Goal: Check status: Check status

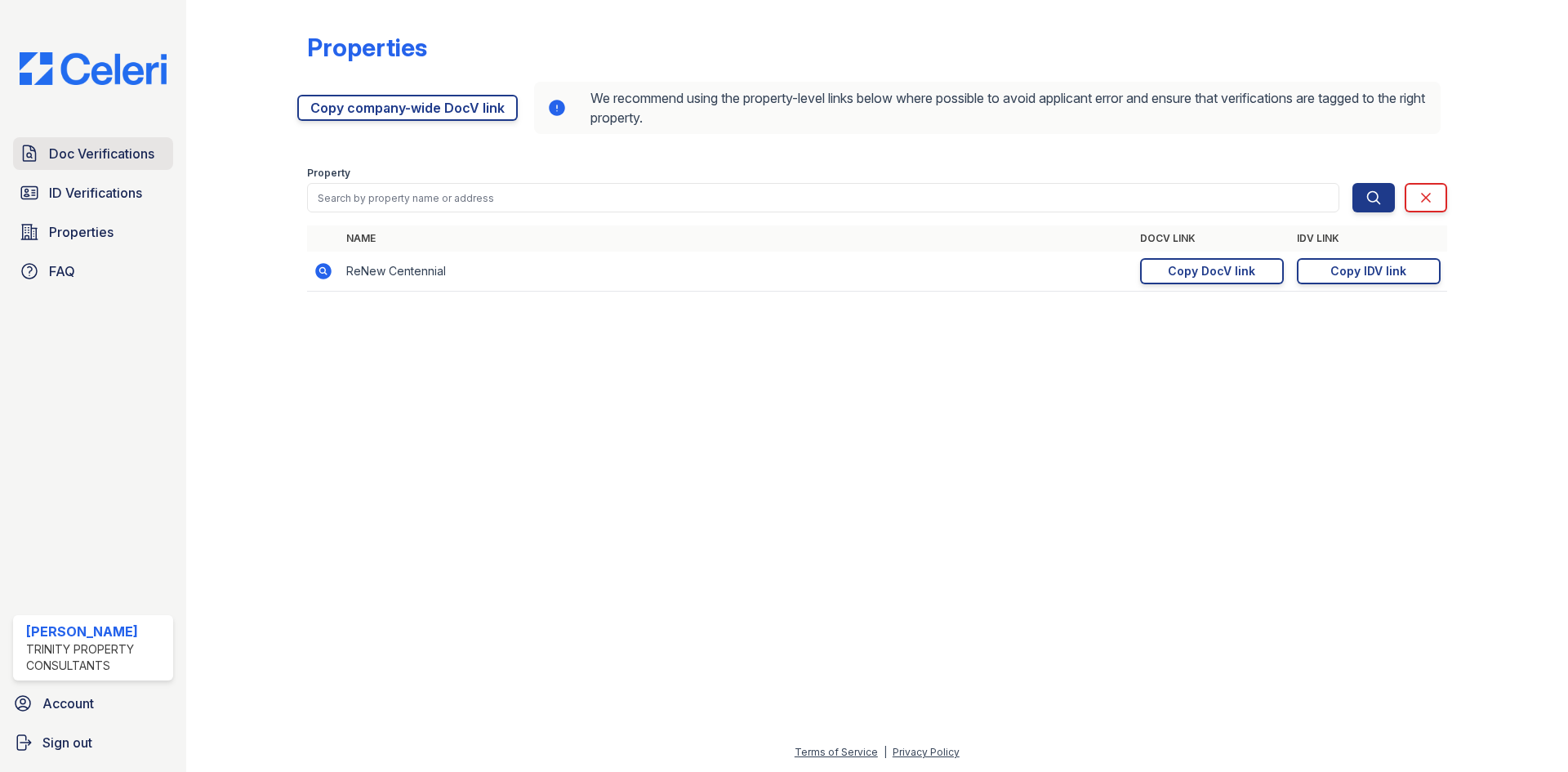
drag, startPoint x: 0, startPoint y: 0, endPoint x: 78, endPoint y: 138, distance: 158.5
click at [78, 138] on link "Doc Verifications" at bounding box center [92, 154] width 161 height 33
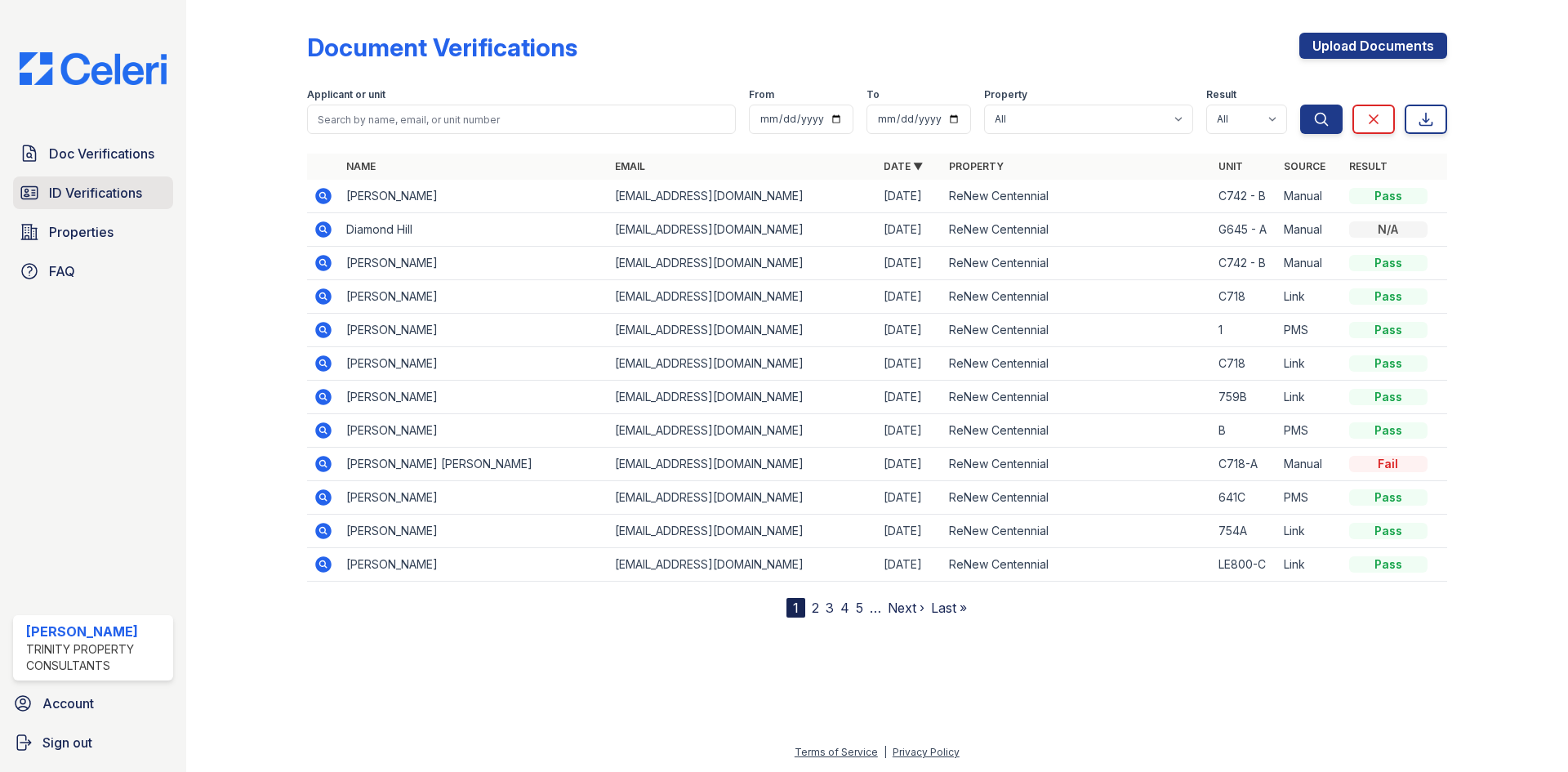
drag, startPoint x: 114, startPoint y: 194, endPoint x: 329, endPoint y: 142, distance: 221.2
click at [115, 194] on span "ID Verifications" at bounding box center [95, 193] width 93 height 19
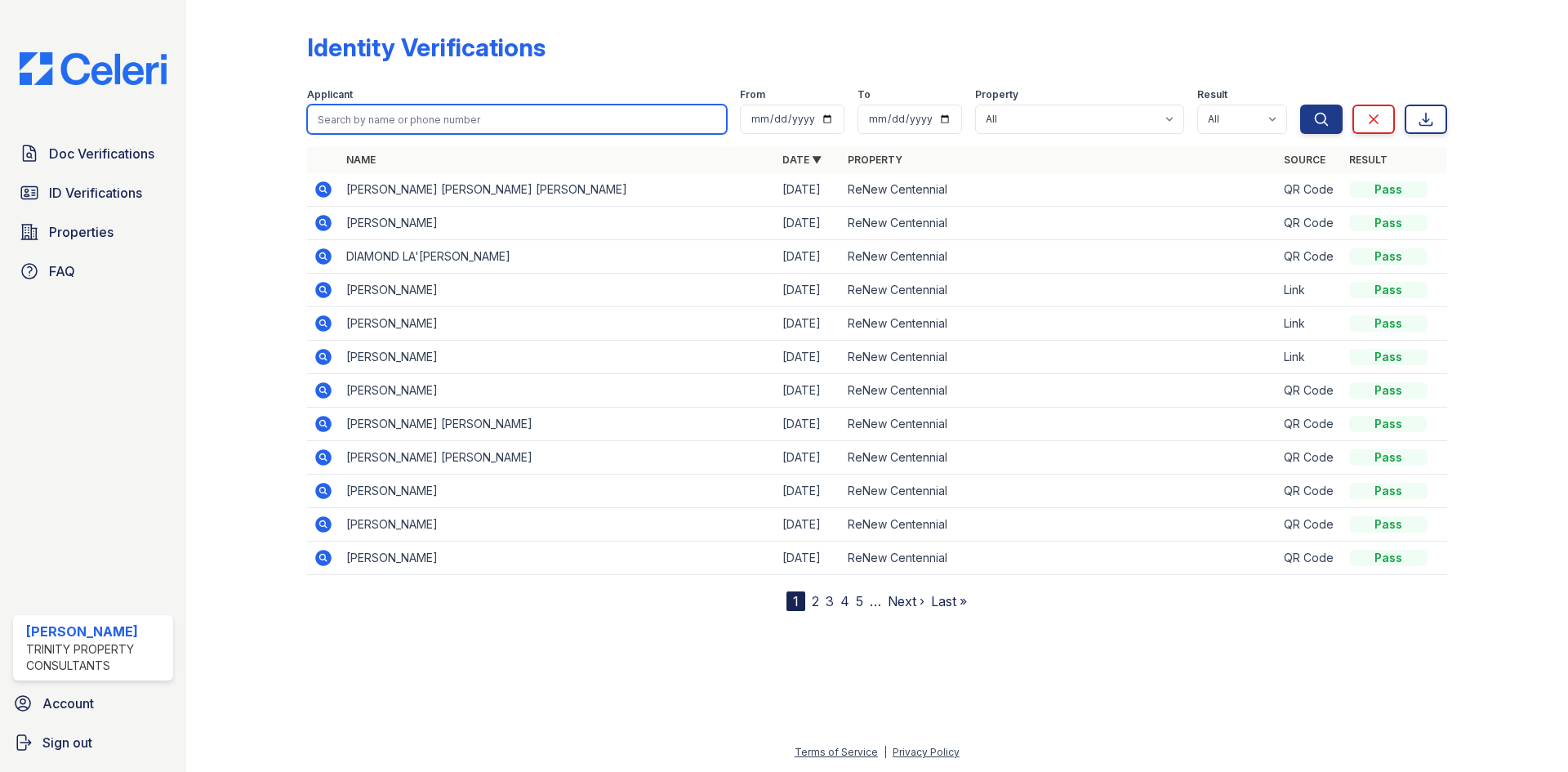
click at [398, 123] on input "search" at bounding box center [517, 119] width 419 height 29
type input "aurbie"
click at [1300, 104] on button "Search" at bounding box center [1322, 119] width 43 height 29
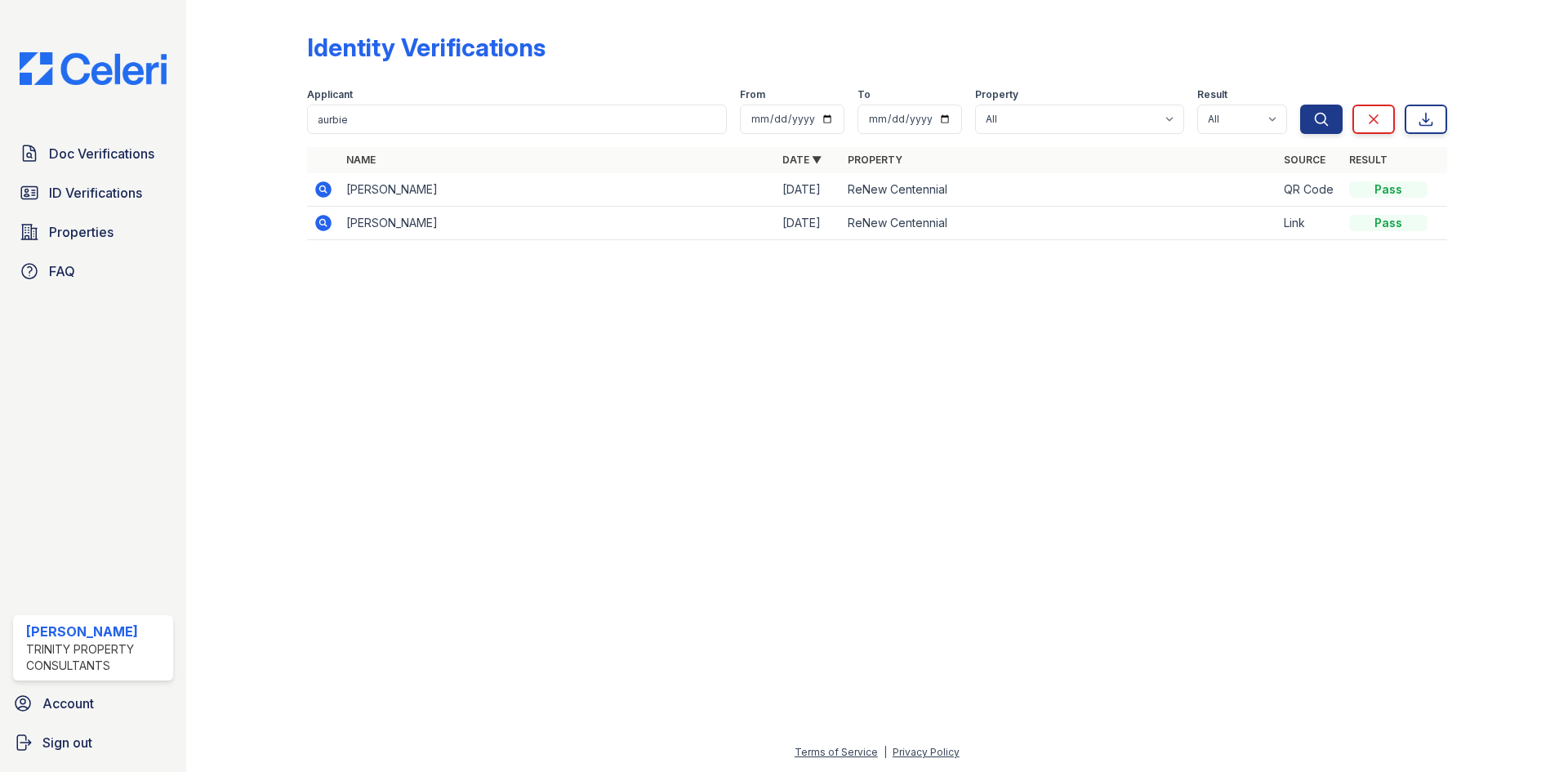
click at [323, 192] on icon at bounding box center [323, 189] width 17 height 17
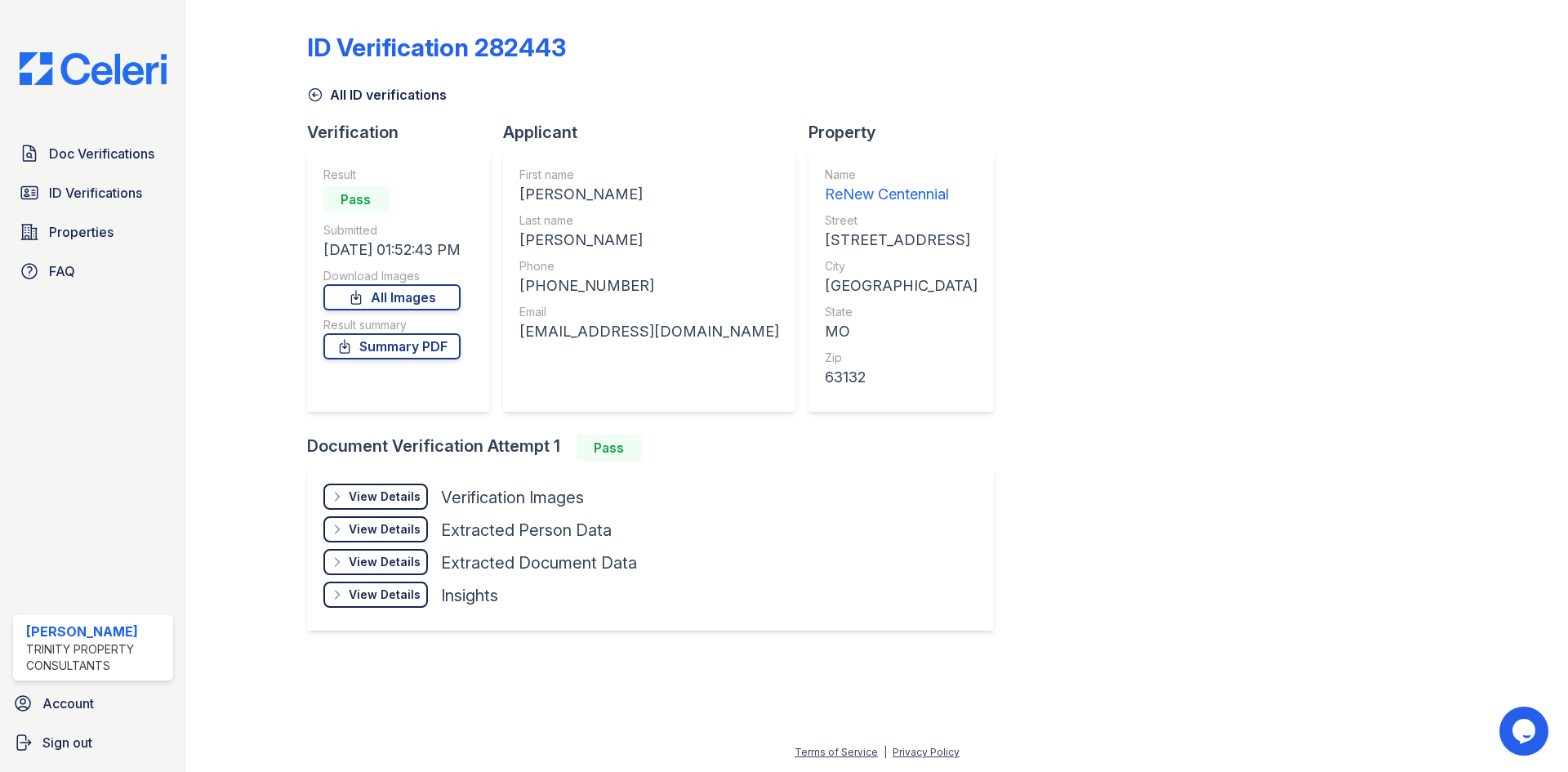
click at [380, 498] on div "View Details" at bounding box center [384, 496] width 72 height 17
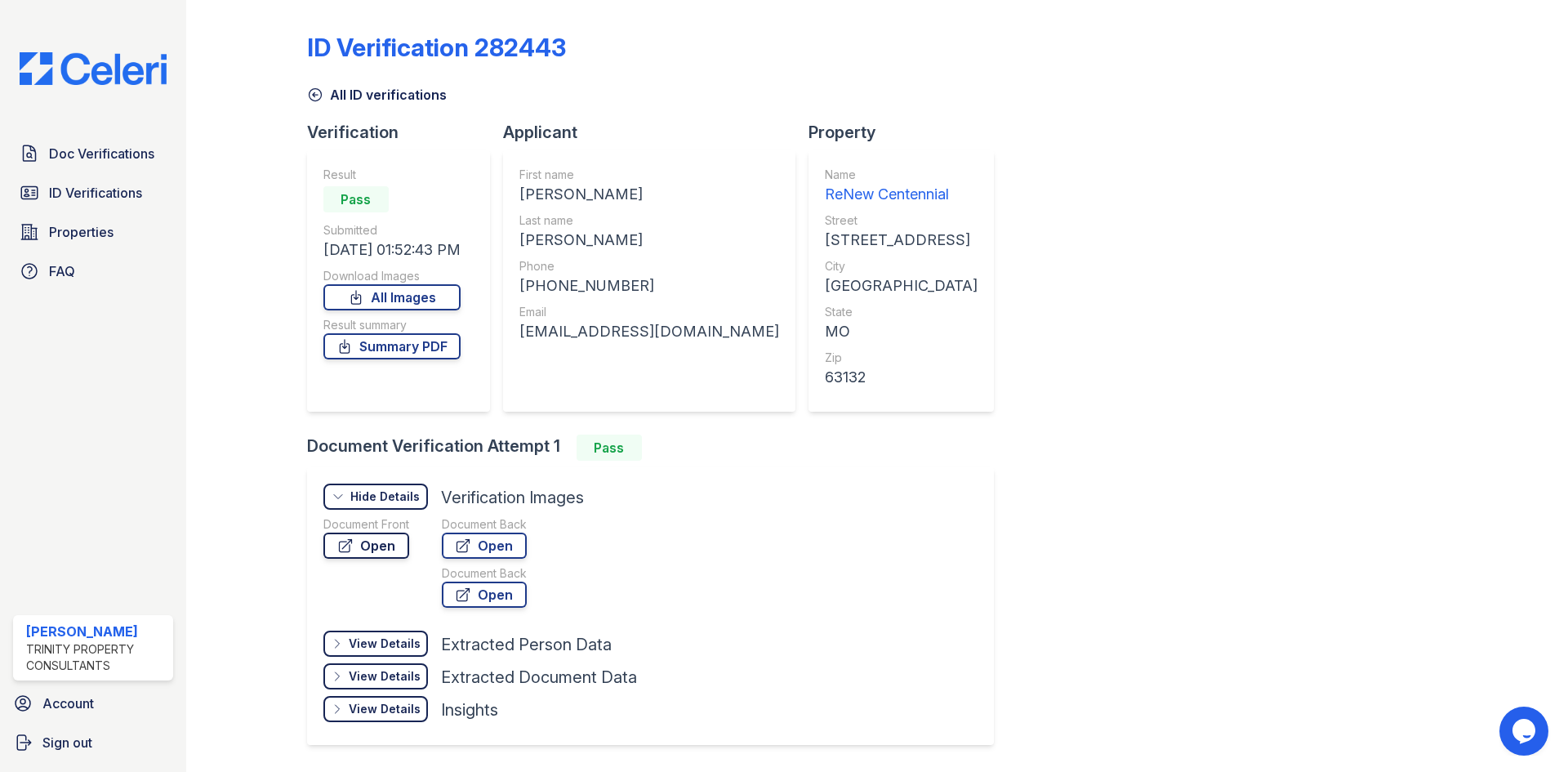
click at [387, 545] on link "Open" at bounding box center [366, 545] width 86 height 26
click at [1063, 739] on div "ID Verification 282443 All ID verifications Verification Result Pass Submitted …" at bounding box center [878, 387] width 1141 height 761
